Goal: Transaction & Acquisition: Download file/media

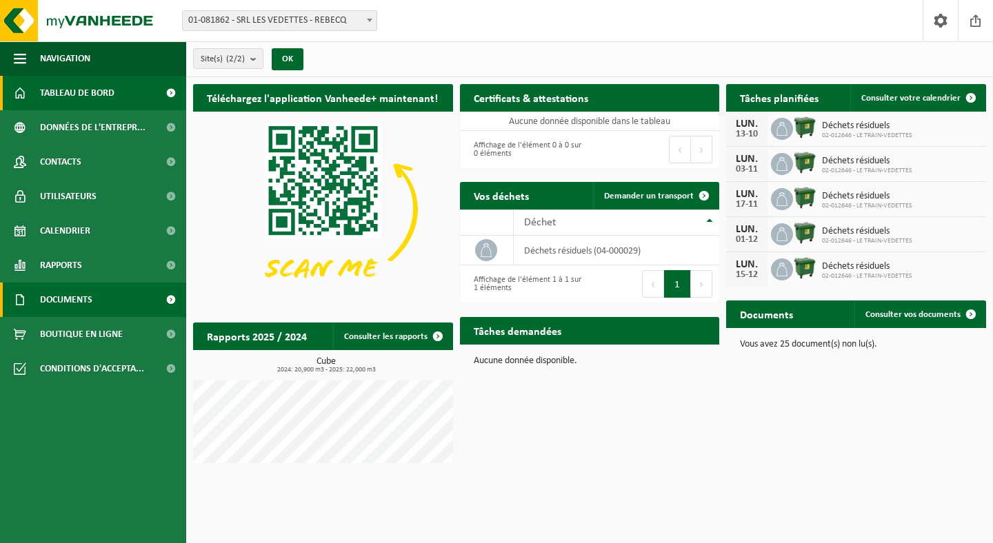
click at [153, 296] on link "Documents" at bounding box center [93, 300] width 186 height 34
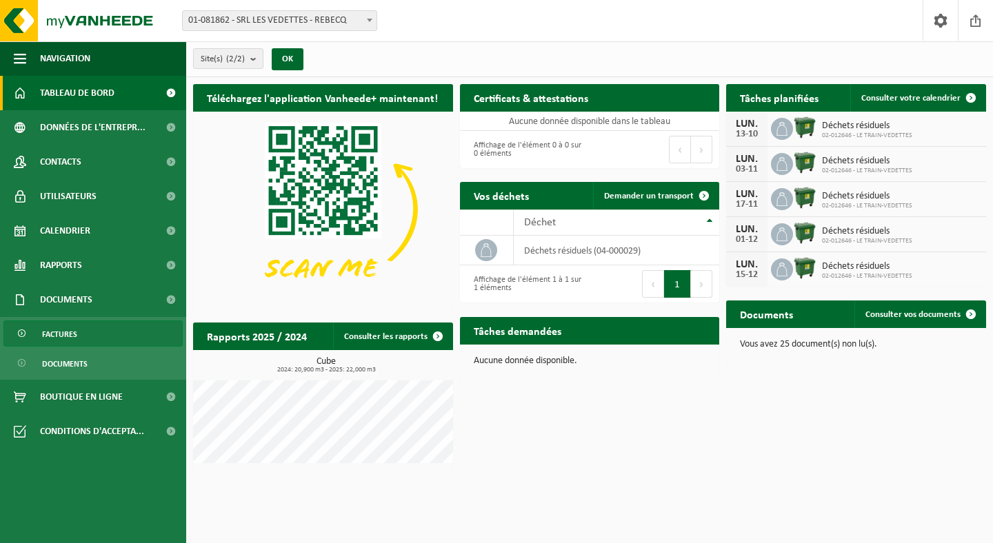
click at [119, 337] on link "Factures" at bounding box center [92, 334] width 179 height 26
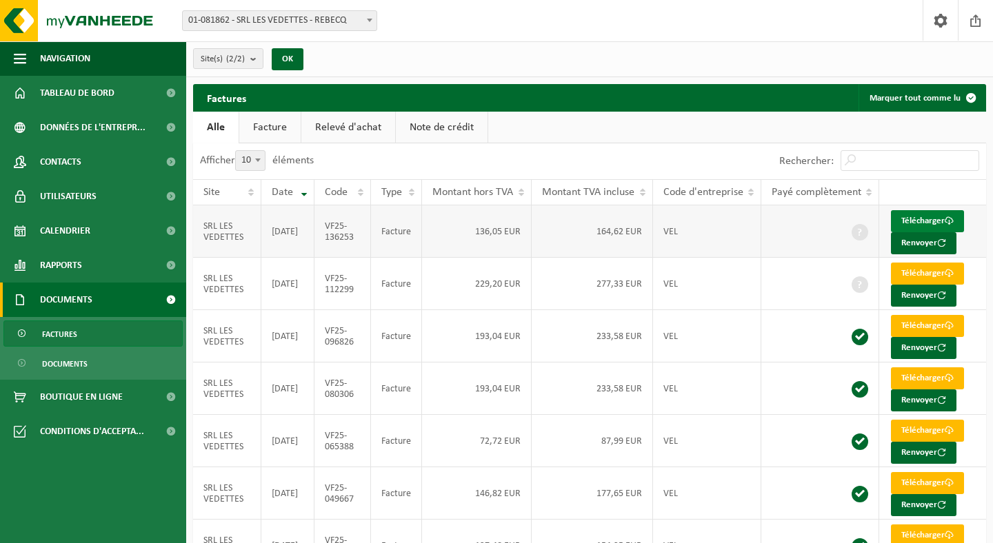
click at [953, 220] on span at bounding box center [948, 220] width 9 height 9
click at [955, 274] on link "Télécharger" at bounding box center [927, 274] width 73 height 22
click at [953, 326] on span at bounding box center [948, 325] width 9 height 9
click at [954, 377] on link "Télécharger" at bounding box center [927, 378] width 73 height 22
